Goal: Transaction & Acquisition: Purchase product/service

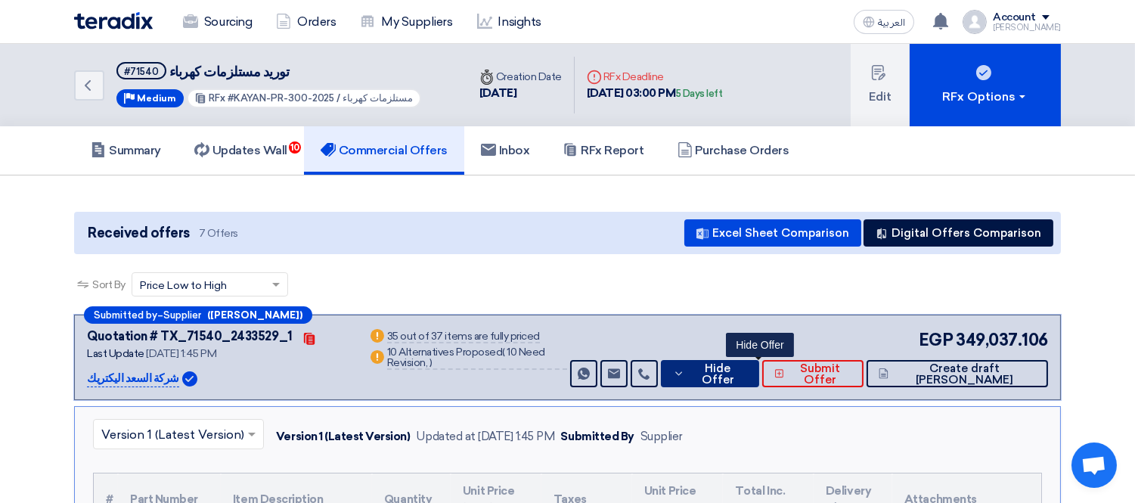
click at [738, 372] on span "Hide Offer" at bounding box center [718, 374] width 58 height 23
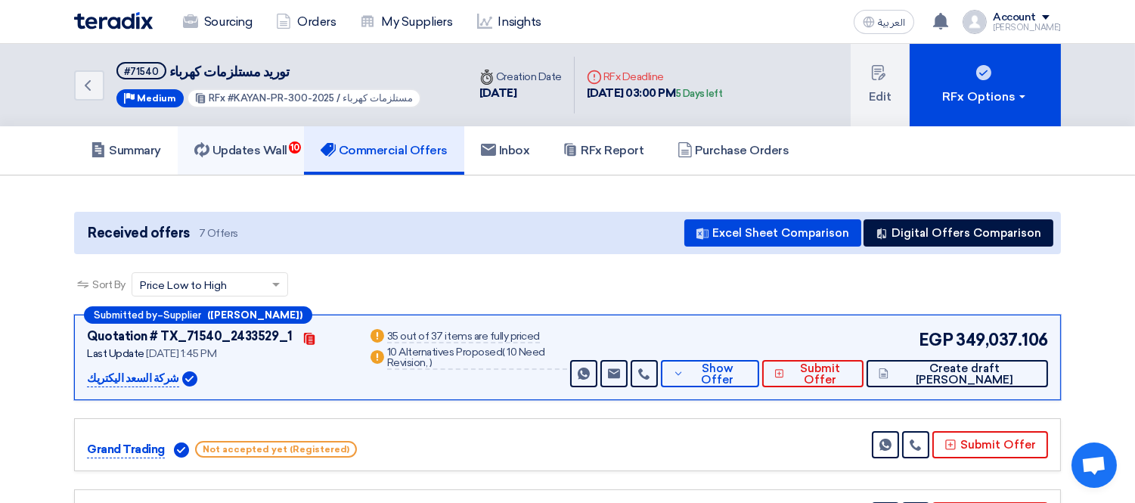
click at [255, 157] on link "Updates Wall 10" at bounding box center [241, 150] width 126 height 48
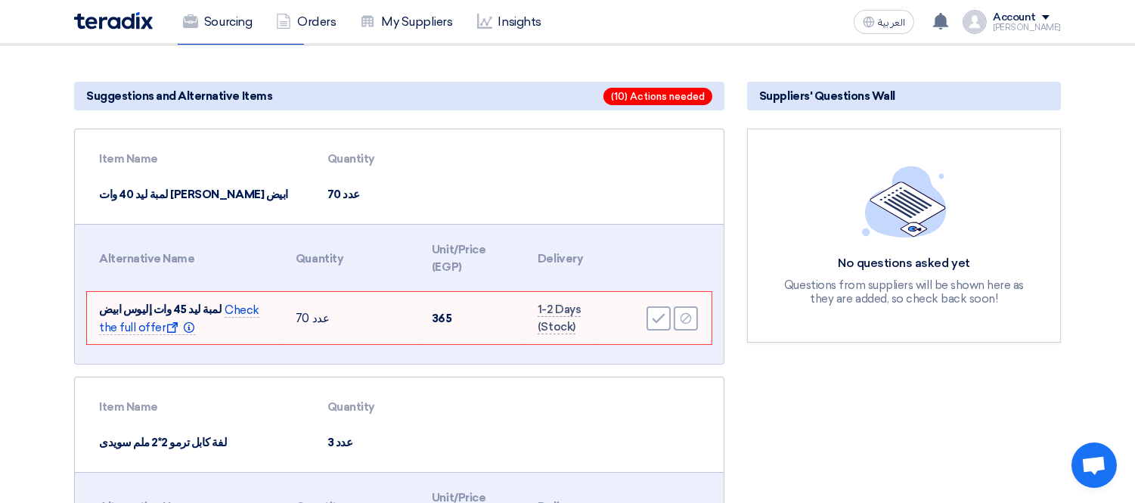
scroll to position [168, 0]
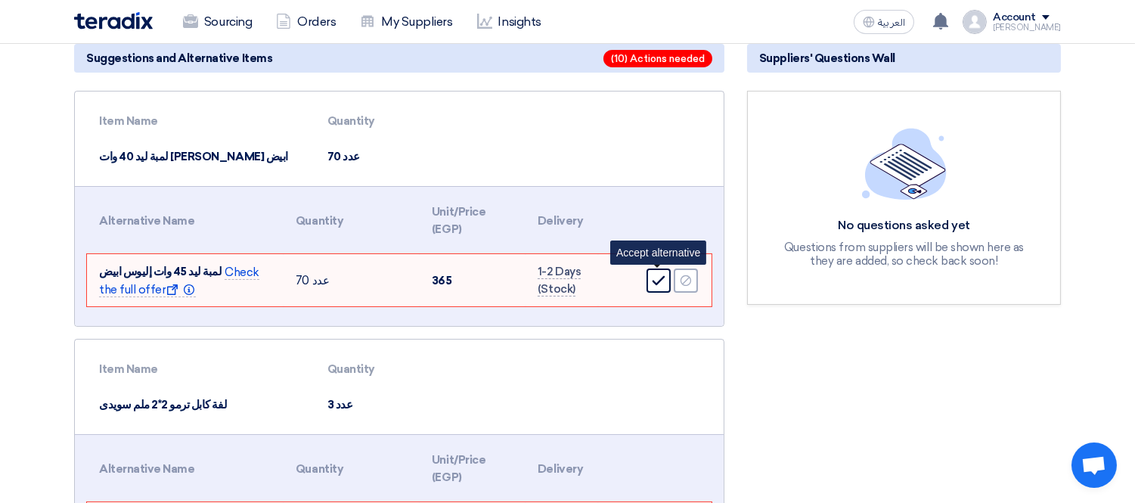
click at [650, 268] on div "Accept" at bounding box center [659, 280] width 24 height 24
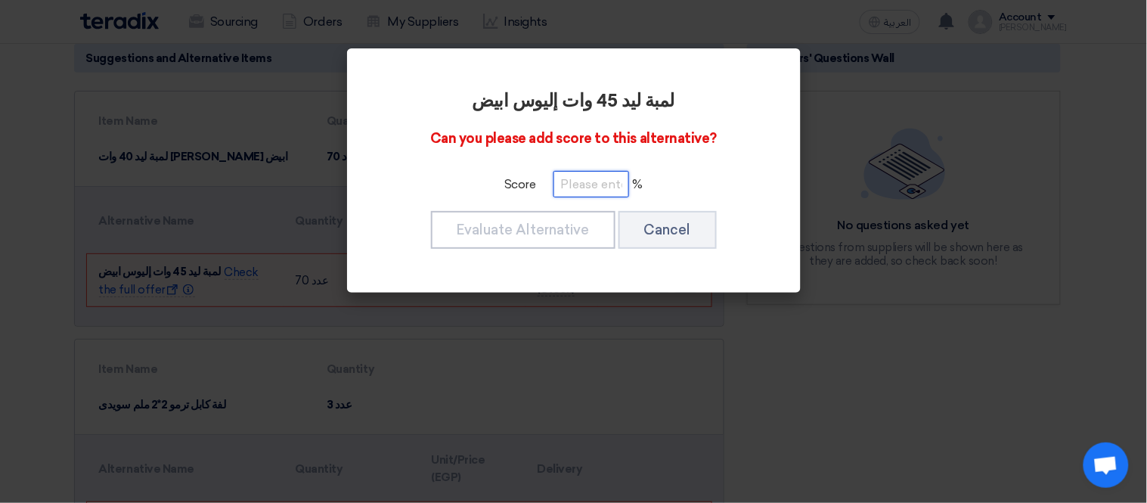
click at [585, 194] on input "number" at bounding box center [592, 184] width 76 height 26
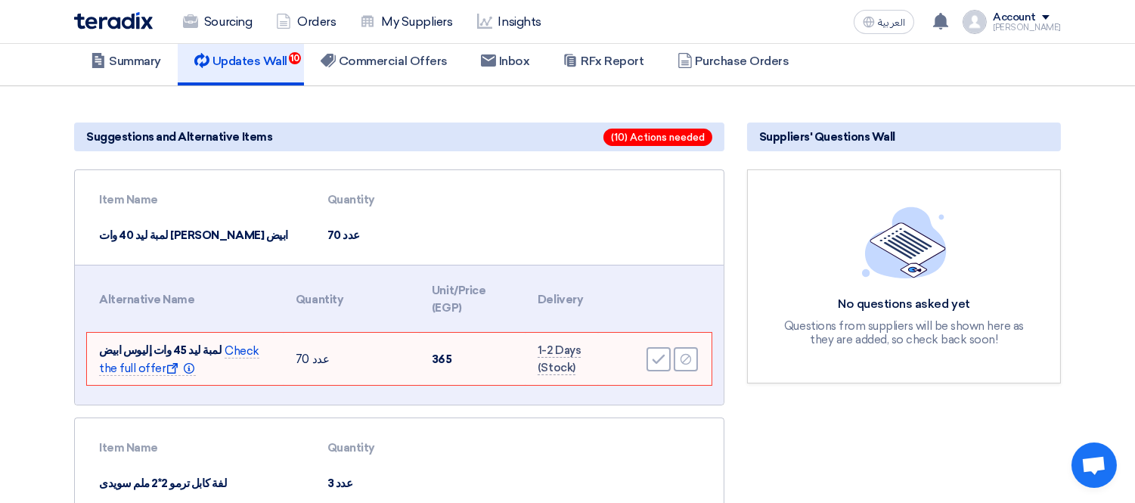
scroll to position [0, 0]
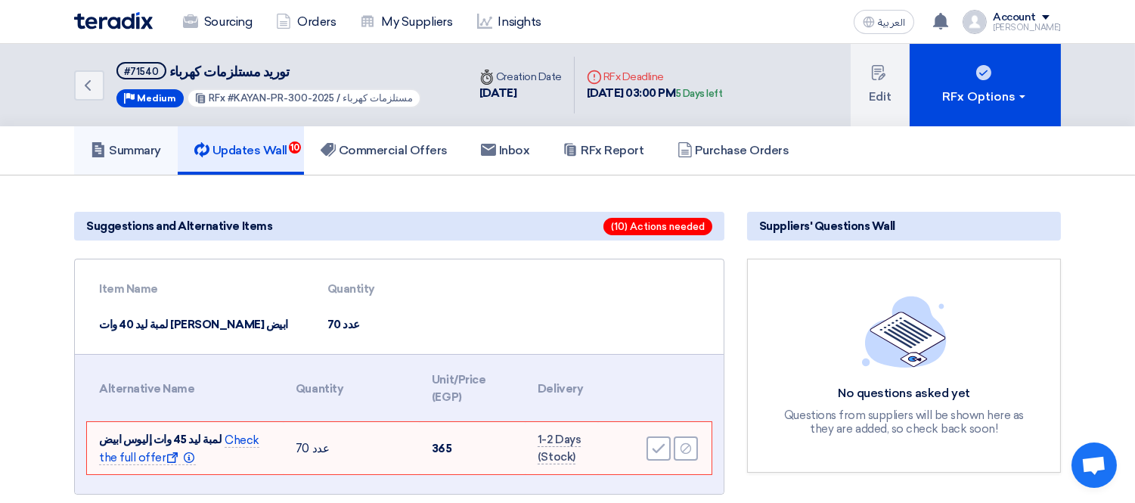
click at [126, 132] on link "Summary" at bounding box center [126, 150] width 104 height 48
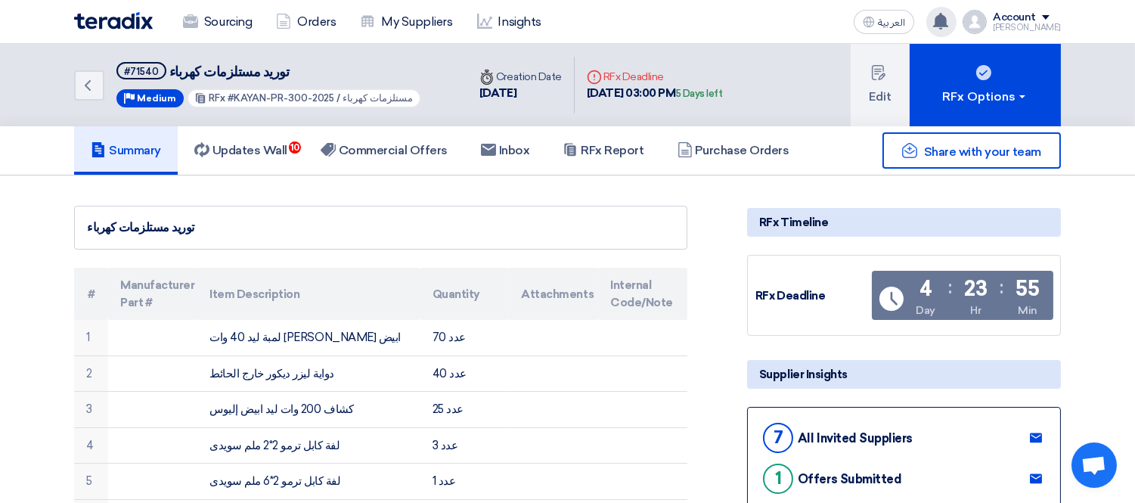
click at [948, 23] on use at bounding box center [940, 21] width 15 height 17
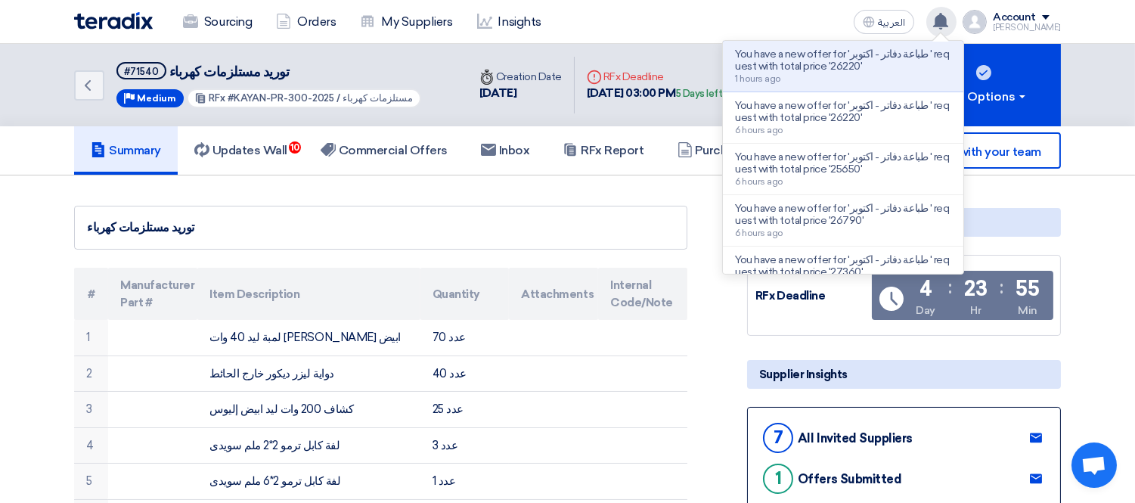
click at [948, 23] on use at bounding box center [940, 21] width 15 height 17
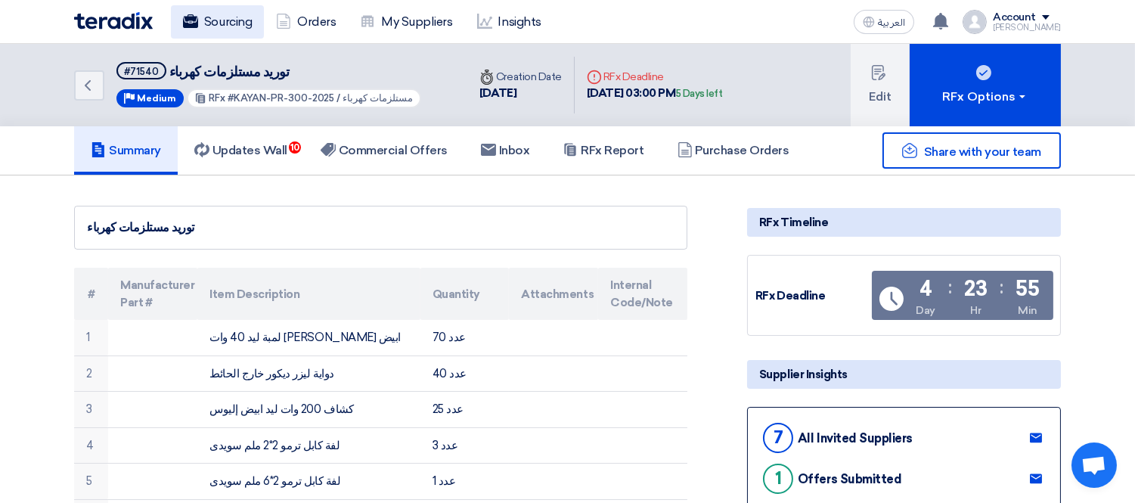
click at [243, 26] on link "Sourcing" at bounding box center [217, 21] width 93 height 33
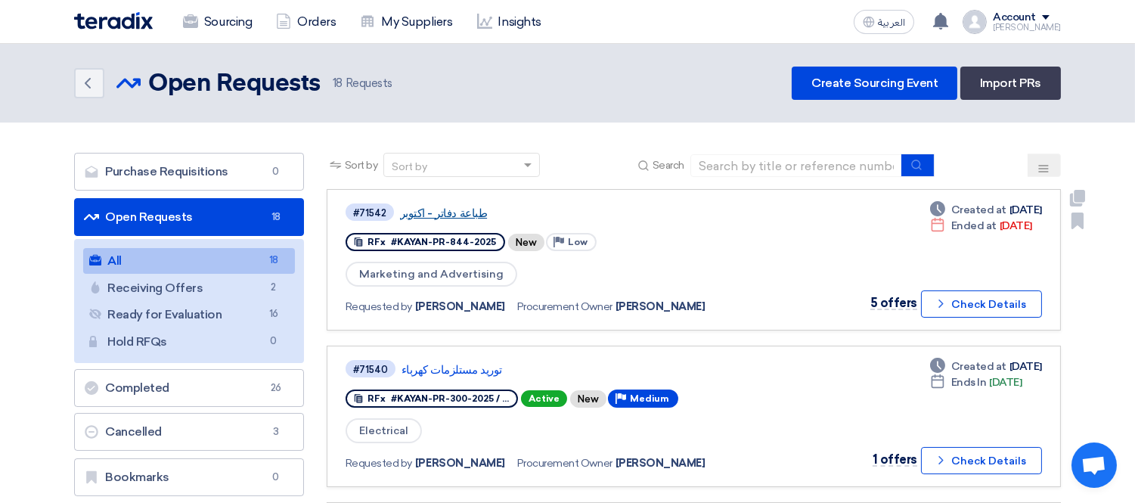
click at [454, 209] on link "طباعة دفاتر - اكتوبر" at bounding box center [589, 213] width 378 height 14
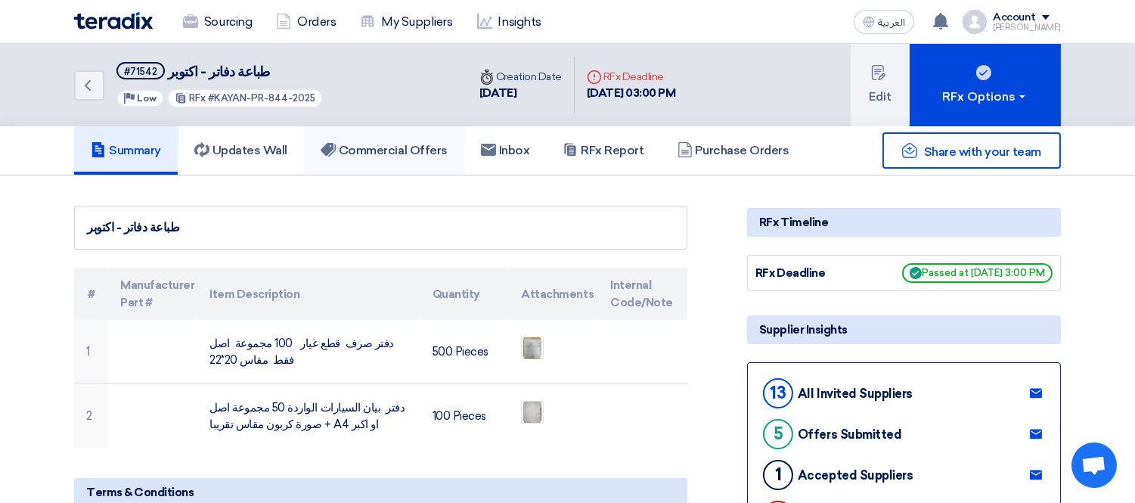
click at [377, 147] on h5 "Commercial Offers" at bounding box center [384, 150] width 127 height 15
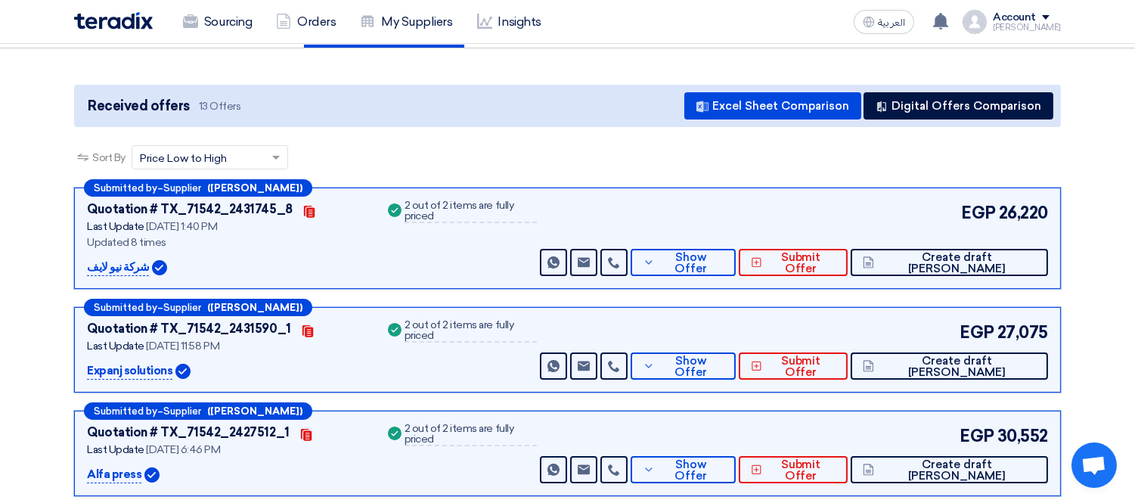
scroll to position [168, 0]
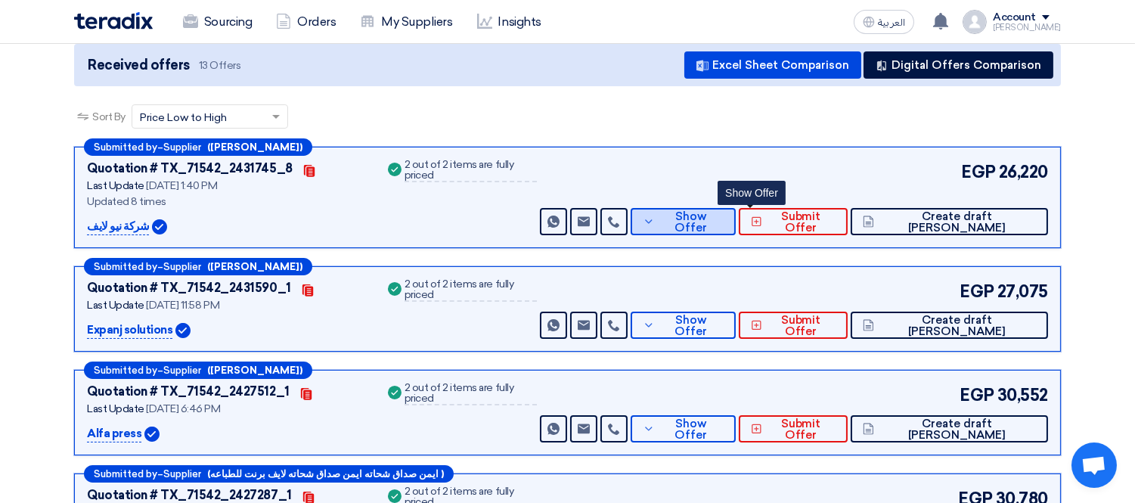
click at [736, 210] on button "Show Offer" at bounding box center [683, 221] width 105 height 27
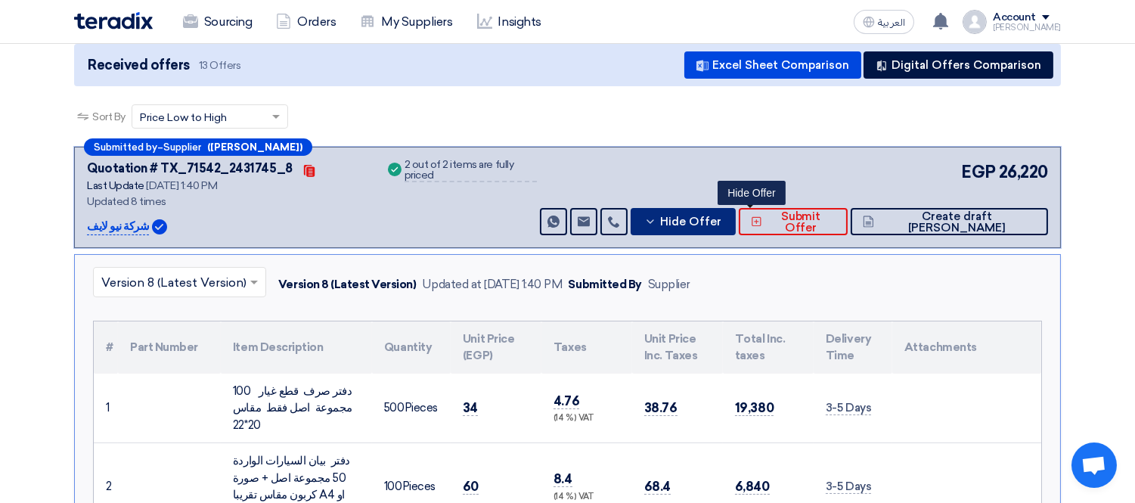
click at [656, 216] on icon at bounding box center [650, 222] width 12 height 12
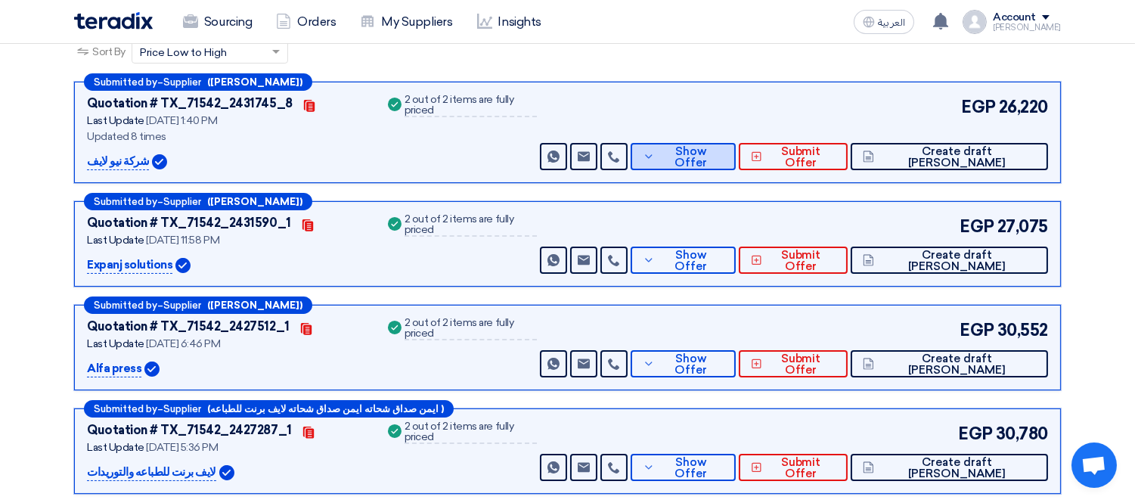
scroll to position [0, 0]
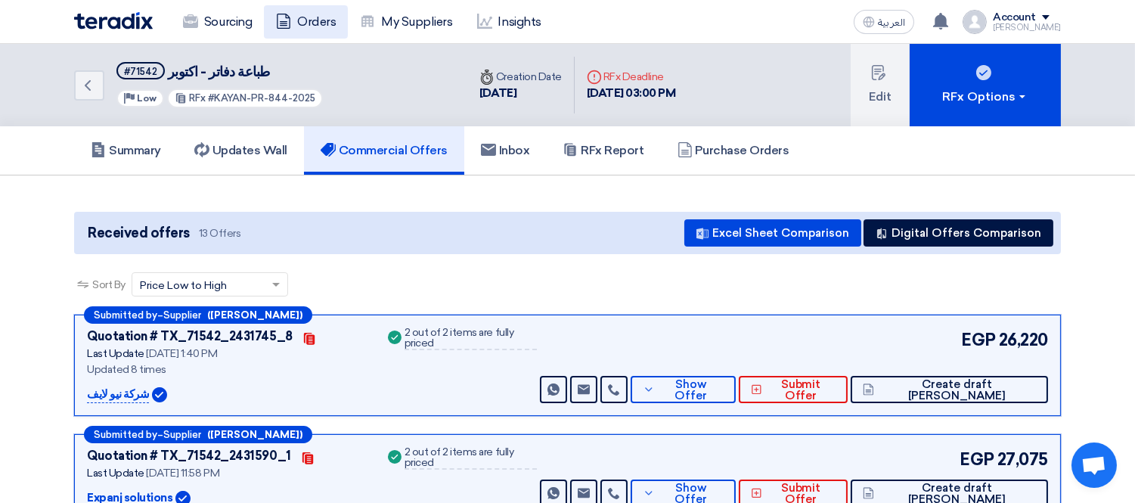
click at [312, 20] on link "Orders" at bounding box center [306, 21] width 84 height 33
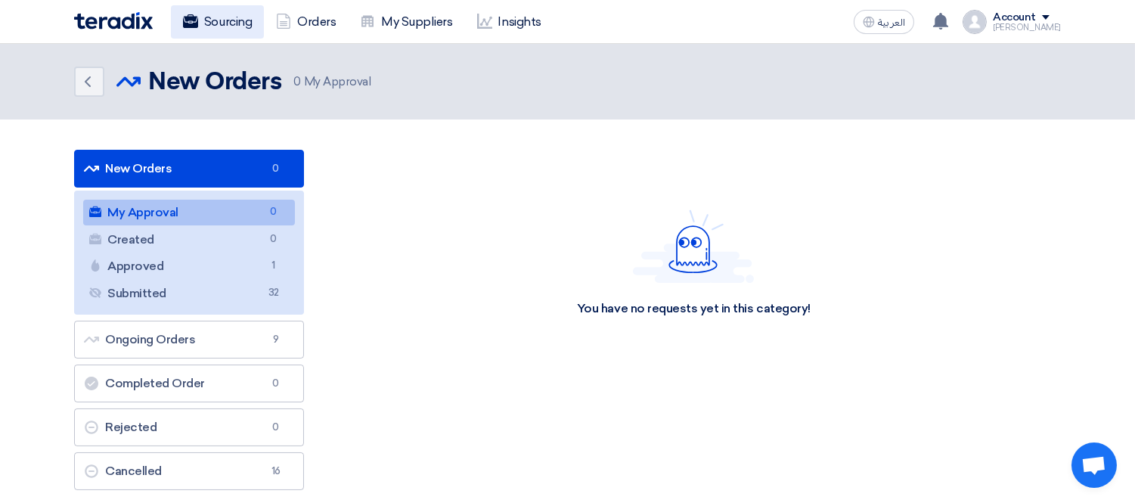
click at [244, 12] on link "Sourcing" at bounding box center [217, 21] width 93 height 33
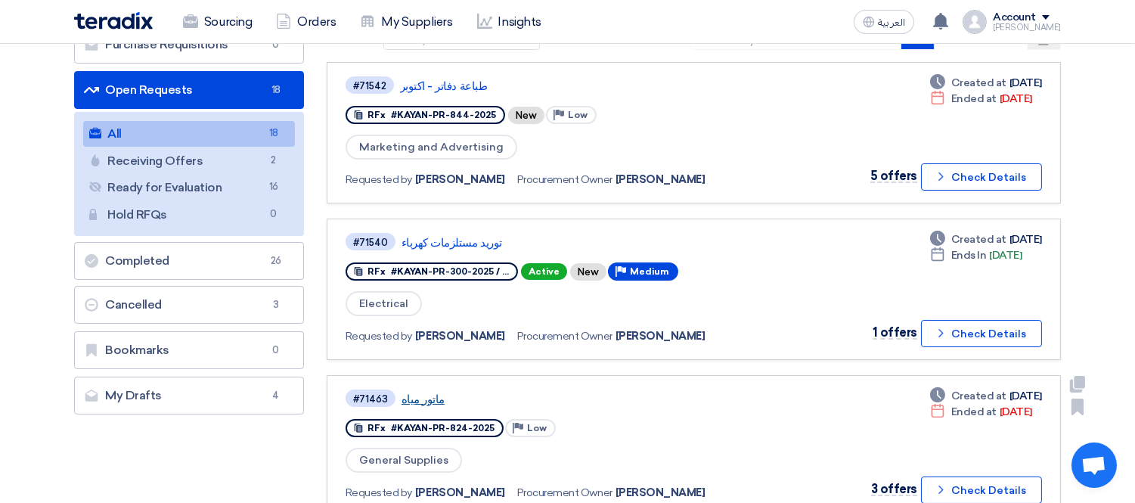
scroll to position [168, 0]
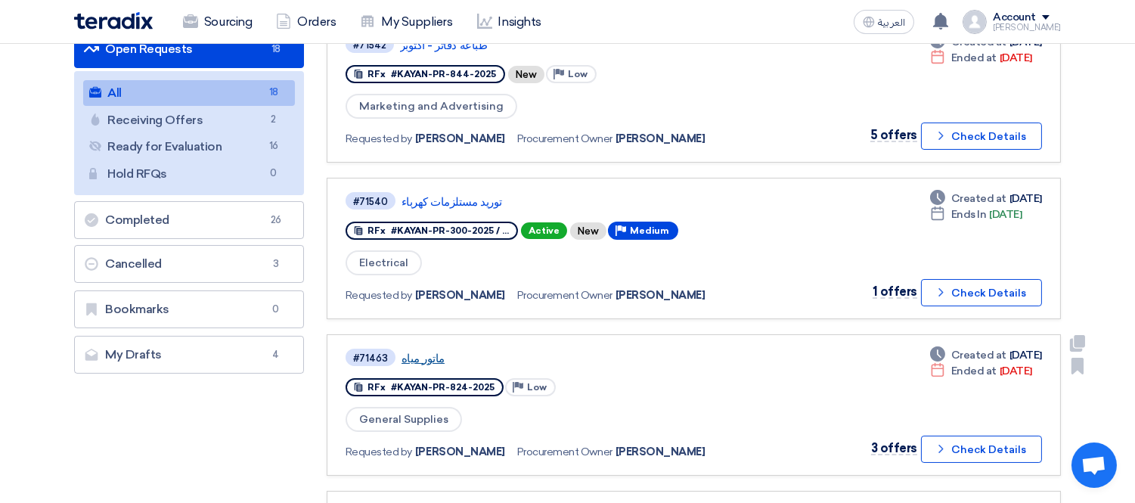
click at [417, 352] on link "ماتور مياه" at bounding box center [591, 359] width 378 height 14
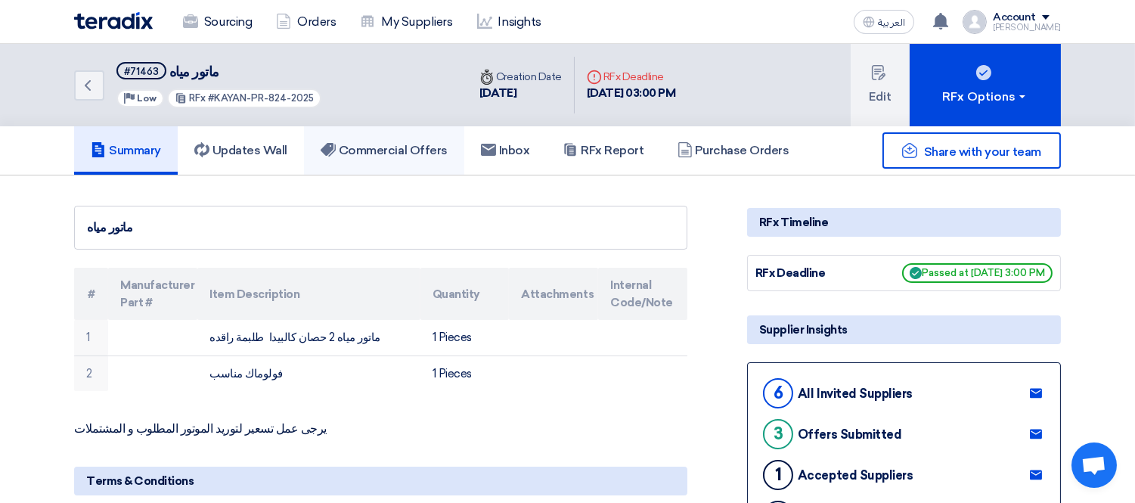
click at [386, 146] on h5 "Commercial Offers" at bounding box center [384, 150] width 127 height 15
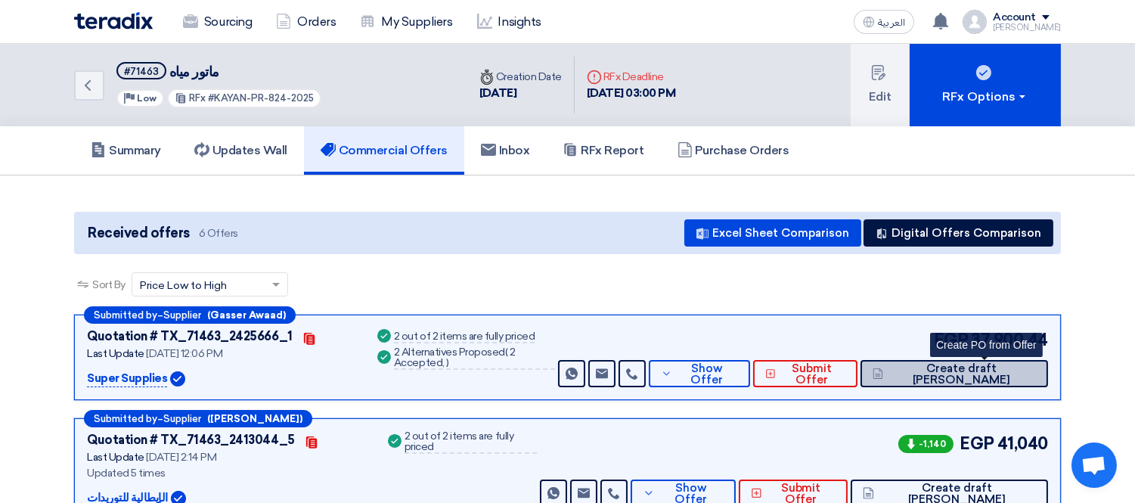
click at [987, 374] on span "Create draft [PERSON_NAME]" at bounding box center [961, 374] width 149 height 23
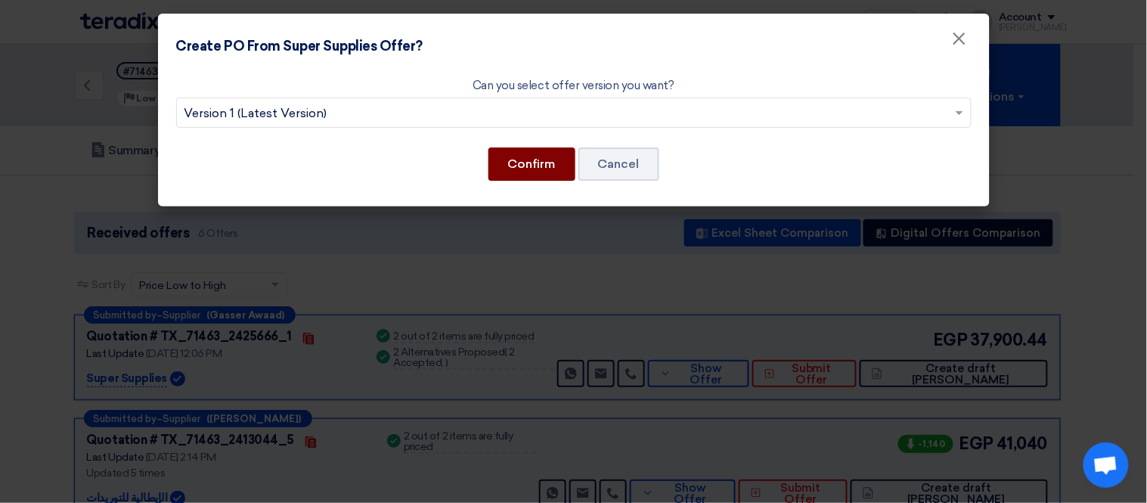
click at [534, 163] on button "Confirm" at bounding box center [532, 163] width 87 height 33
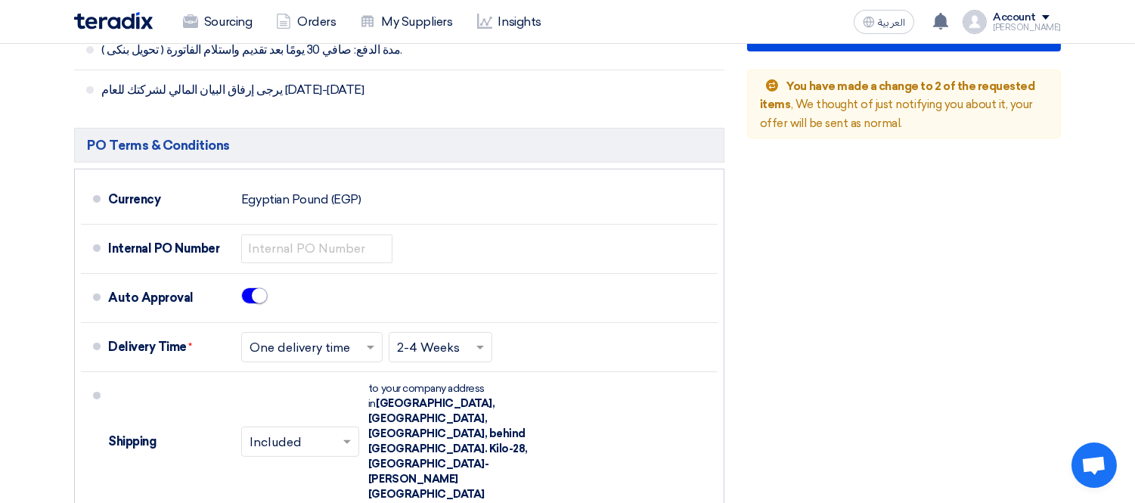
scroll to position [1008, 0]
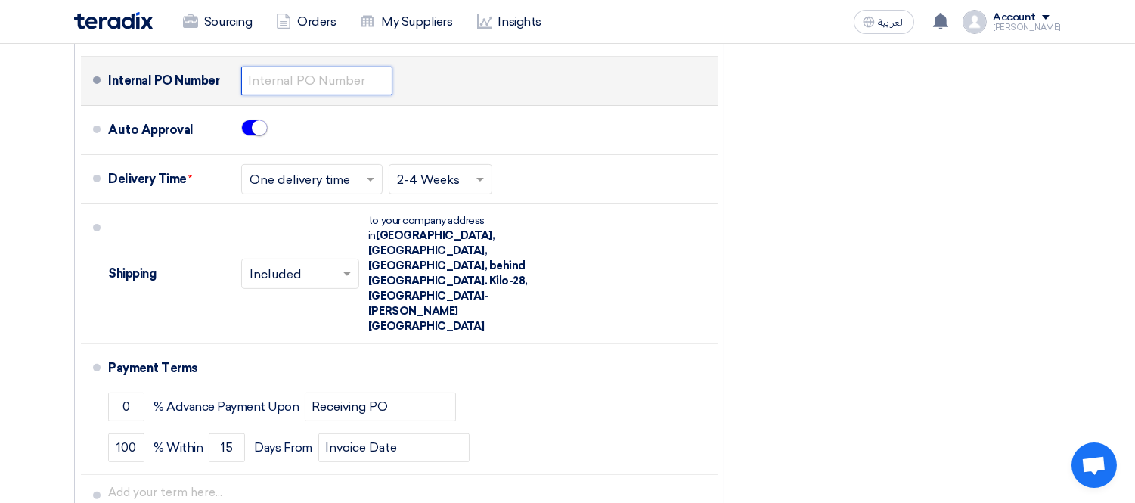
click at [293, 86] on input "text" at bounding box center [316, 81] width 151 height 29
paste input "KAYAN-PO-875-2025"
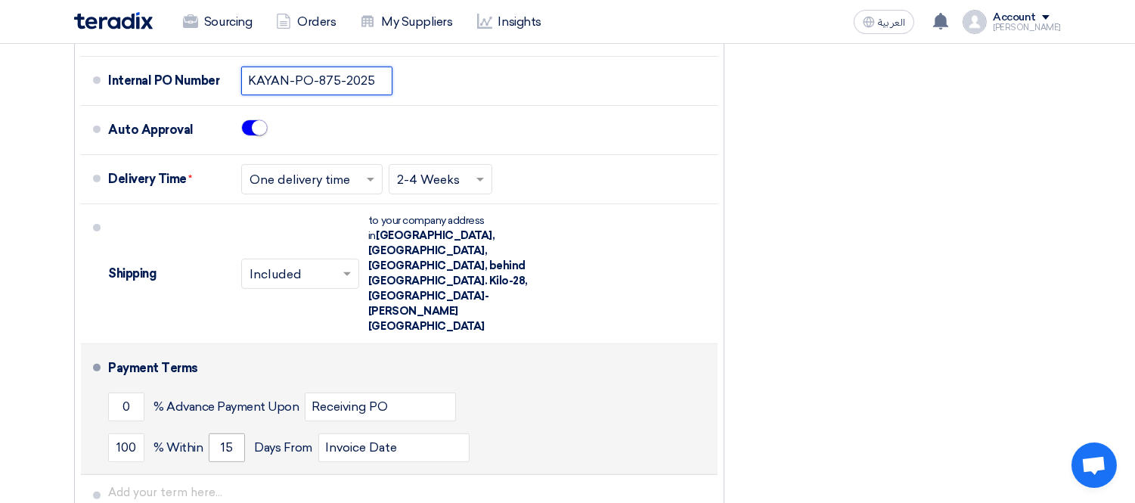
type input "KAYAN-PO-875-2025"
drag, startPoint x: 237, startPoint y: 392, endPoint x: 188, endPoint y: 392, distance: 49.2
click at [188, 427] on div "100 % [DATE] From Invoice Date" at bounding box center [409, 447] width 603 height 41
type input "30"
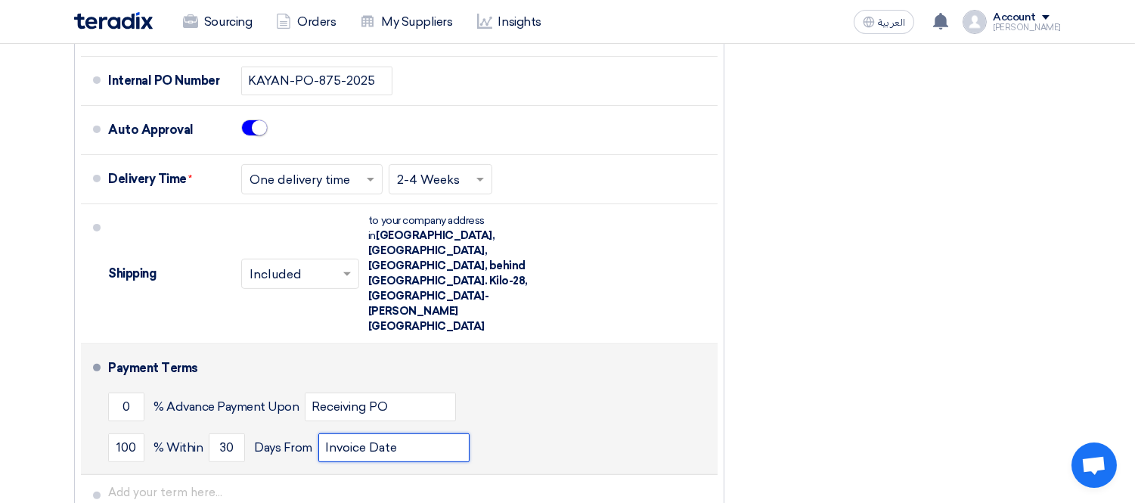
click at [424, 433] on input "Invoice Date" at bounding box center [393, 447] width 151 height 29
type input "Invoice Date & receiving items"
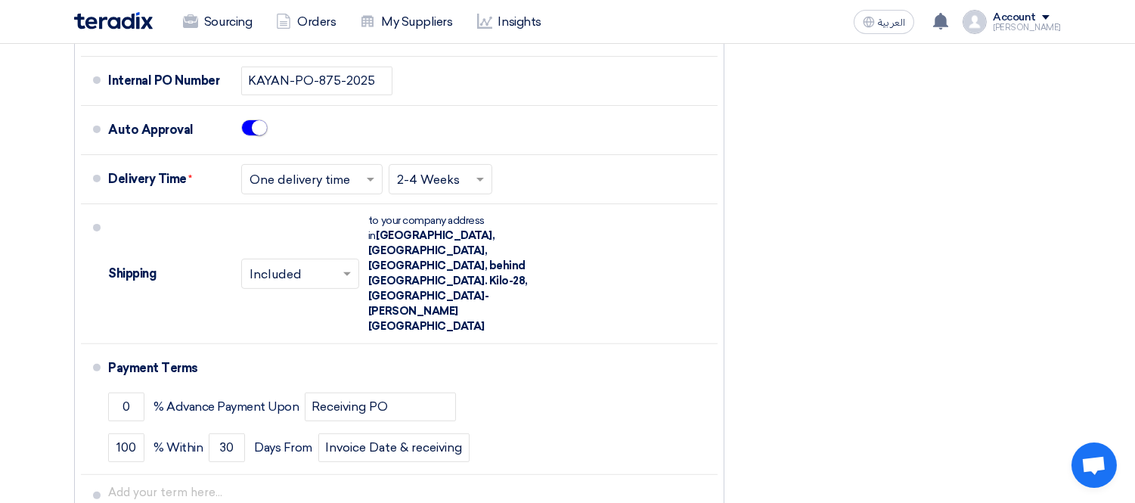
click at [734, 389] on div "Buyer: Terms & Conditions سعر الوحدة لكل عنصر/نشاط شامل النقل إلى المواقع تحديد…" at bounding box center [399, 68] width 673 height 987
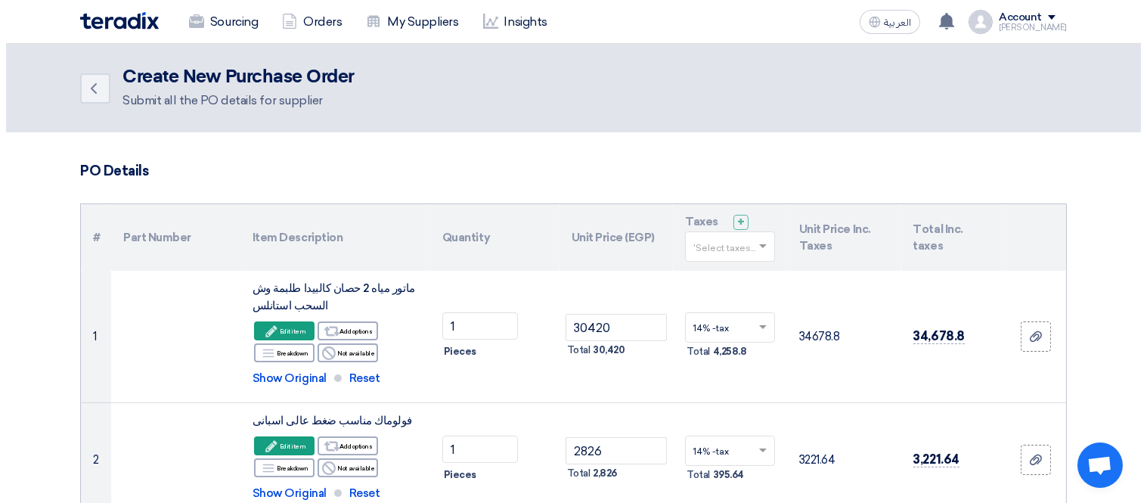
scroll to position [672, 0]
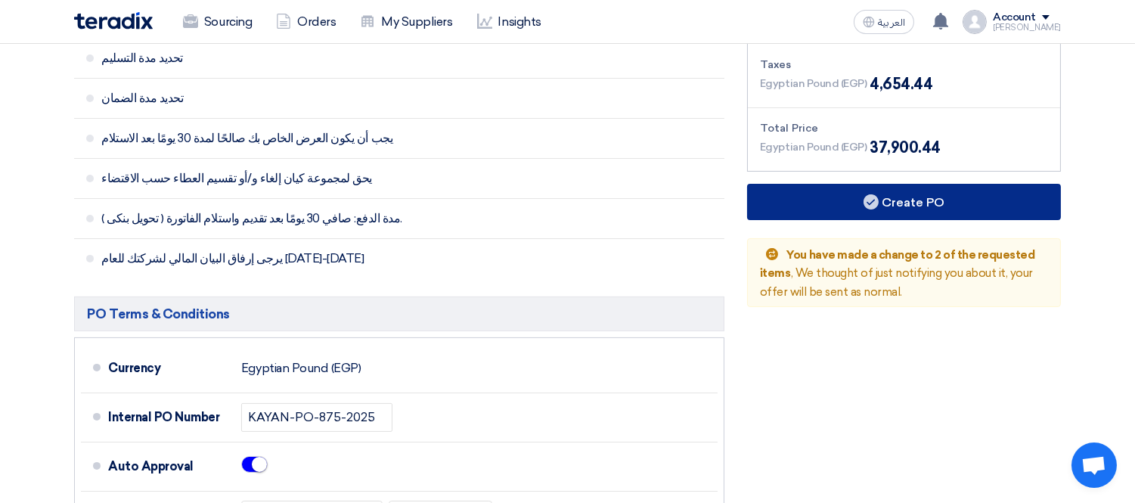
click at [830, 201] on button "Create PO" at bounding box center [904, 202] width 314 height 36
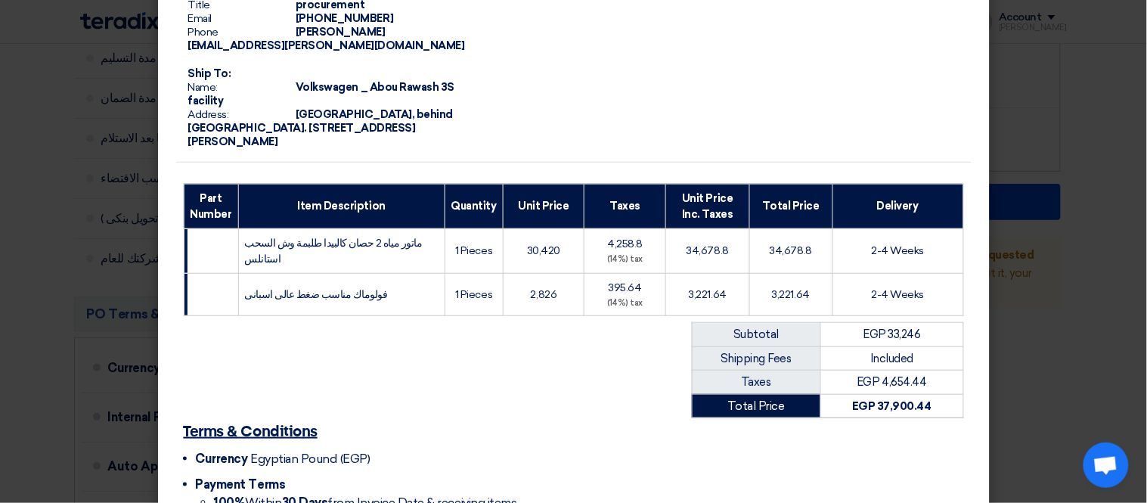
scroll to position [286, 0]
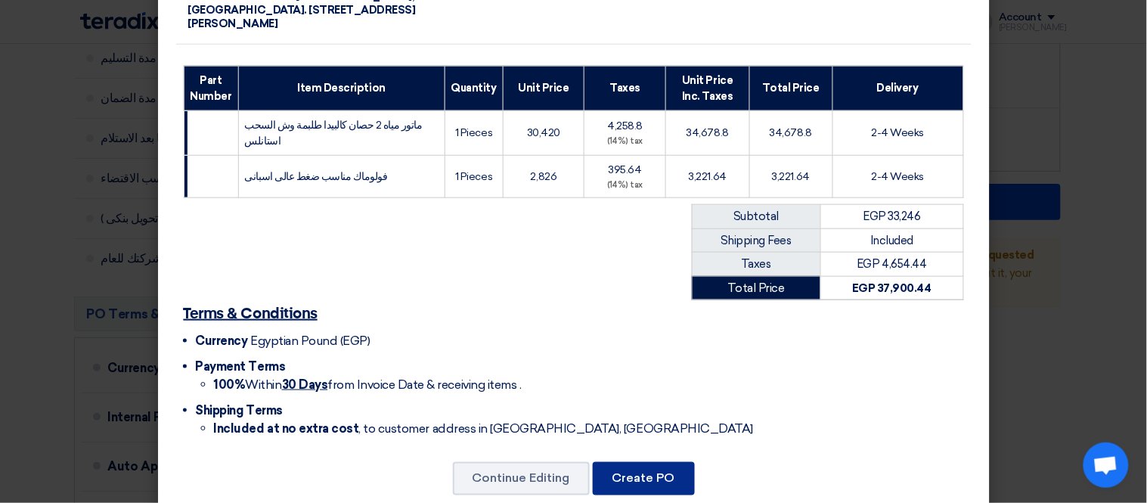
click at [640, 462] on button "Create PO" at bounding box center [644, 478] width 102 height 33
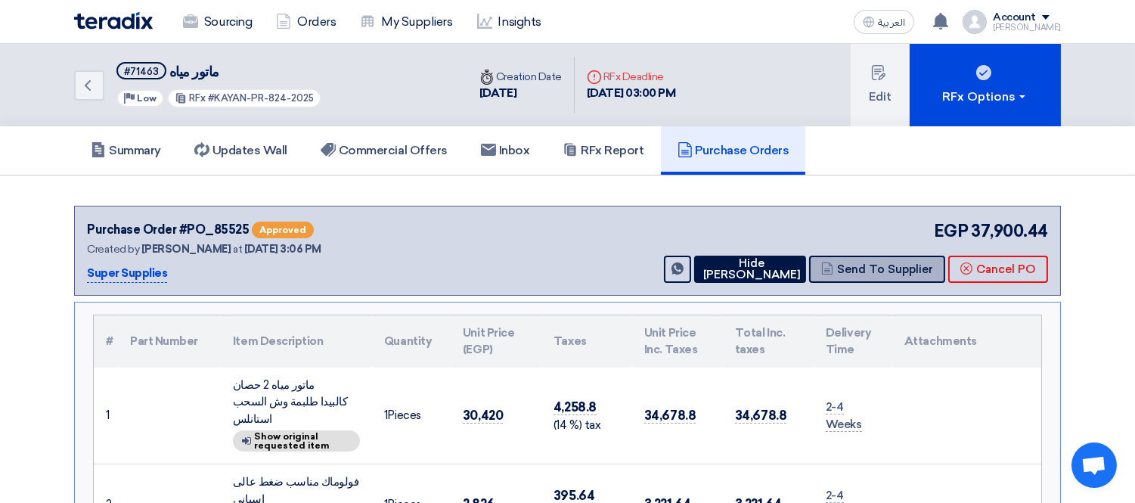
click at [878, 262] on button "Send To Supplier" at bounding box center [877, 269] width 136 height 27
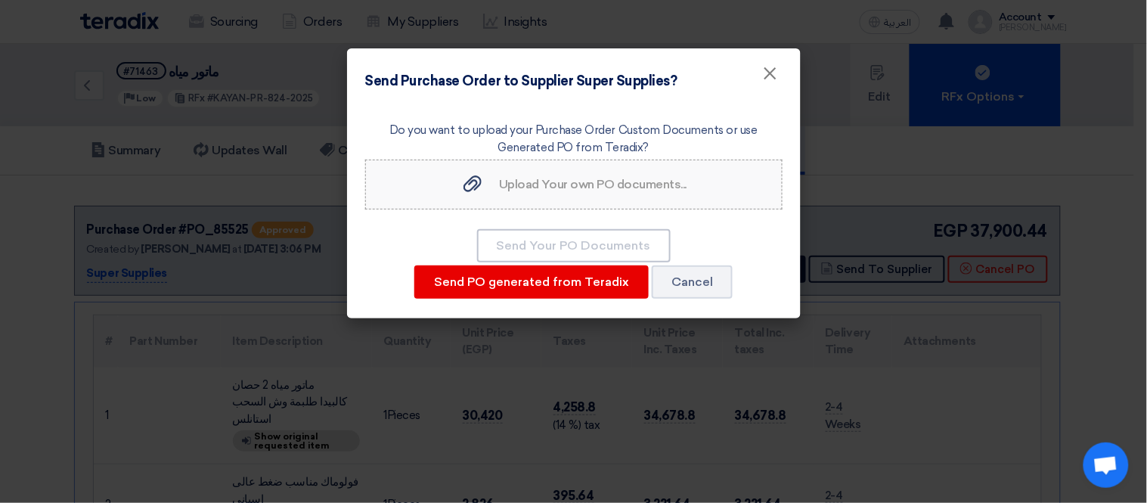
click at [563, 197] on label "Upload Your own PO documents... Upload Your own PO documents..." at bounding box center [573, 185] width 417 height 50
click at [0, 0] on input "Upload Your own PO documents... Upload Your own PO documents..." at bounding box center [0, 0] width 0 height 0
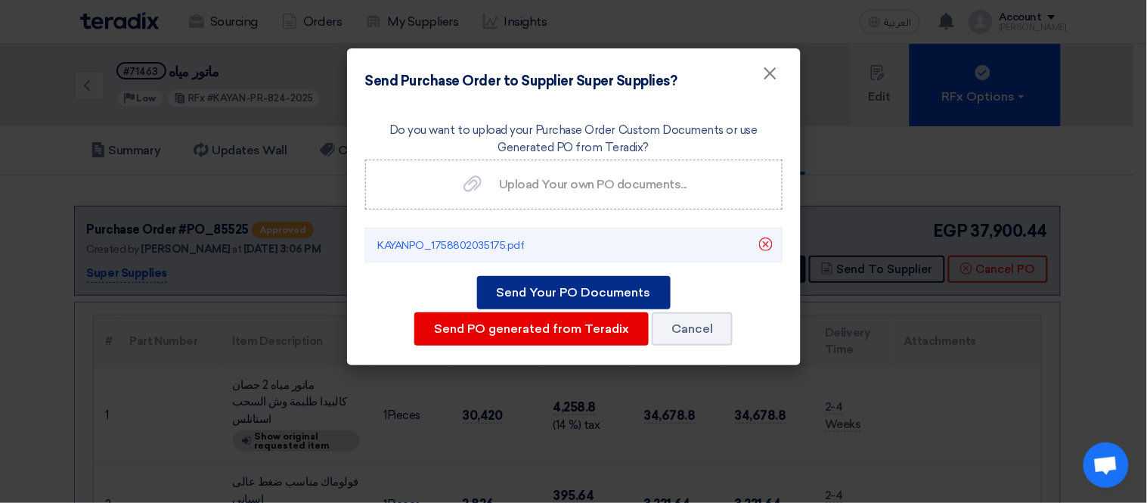
click at [606, 286] on button "Send Your PO Documents" at bounding box center [574, 292] width 194 height 33
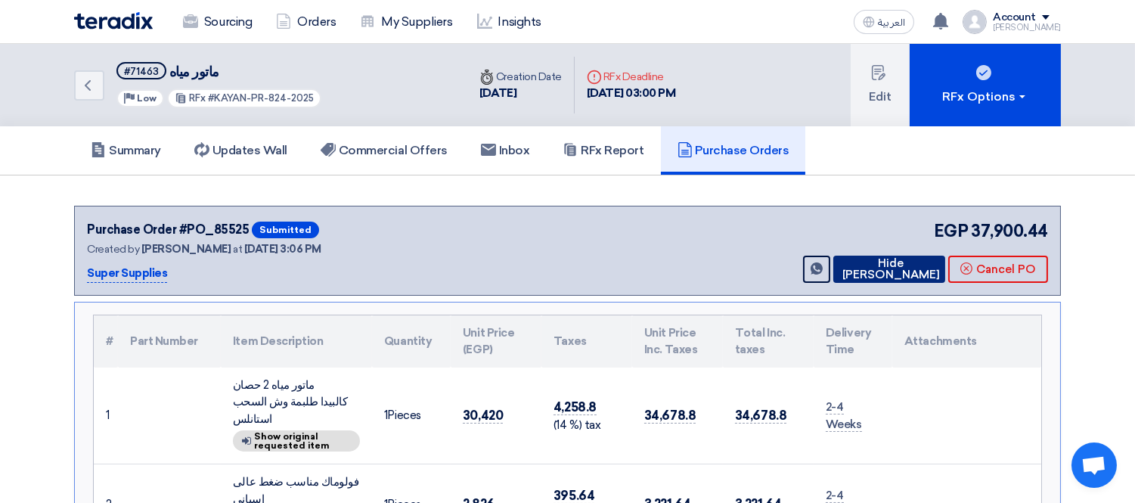
click at [839, 262] on icon at bounding box center [839, 268] width 0 height 12
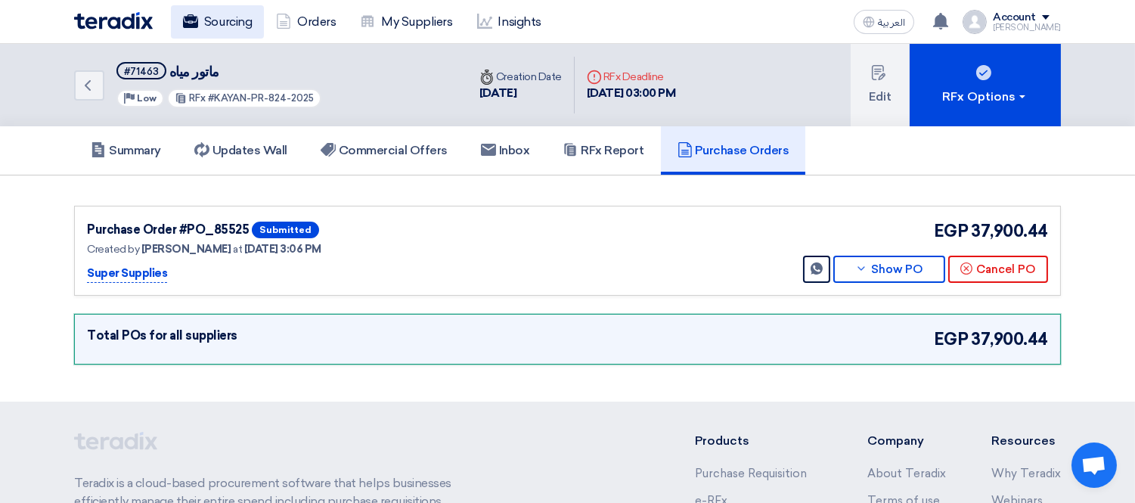
click at [242, 23] on link "Sourcing" at bounding box center [217, 21] width 93 height 33
